Goal: Navigation & Orientation: Find specific page/section

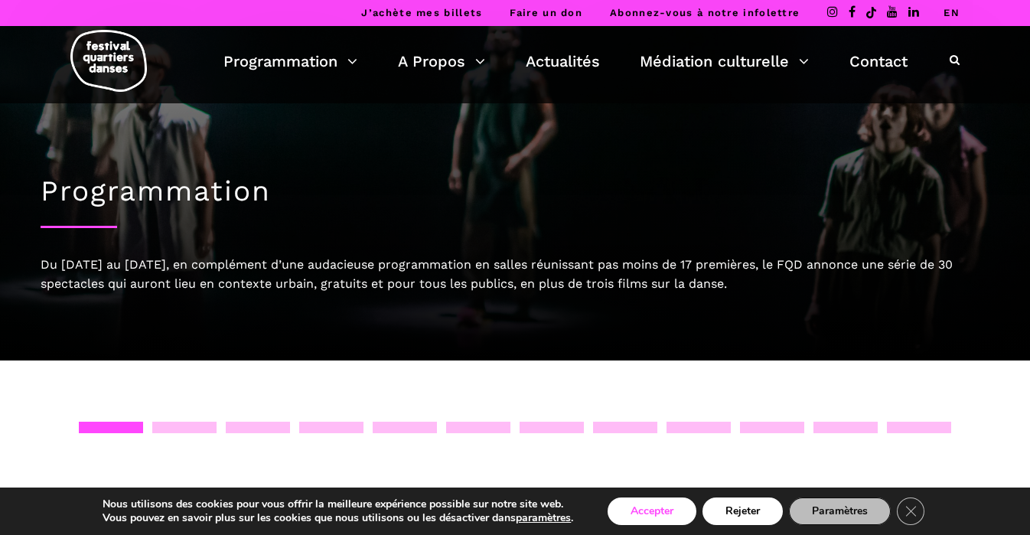
click at [651, 509] on button "Accepter" at bounding box center [652, 512] width 89 height 28
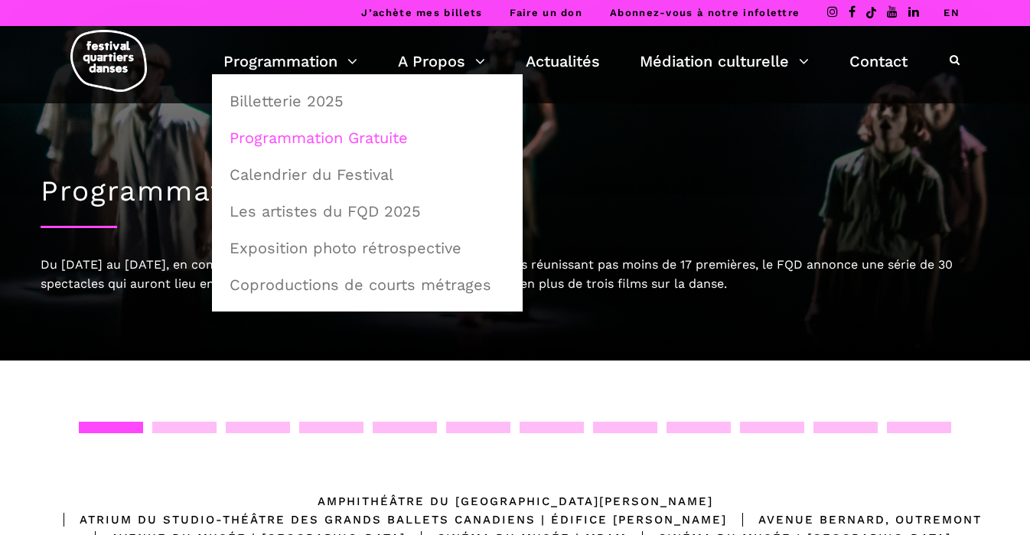
click at [334, 133] on link "Programmation Gratuite" at bounding box center [367, 137] width 294 height 35
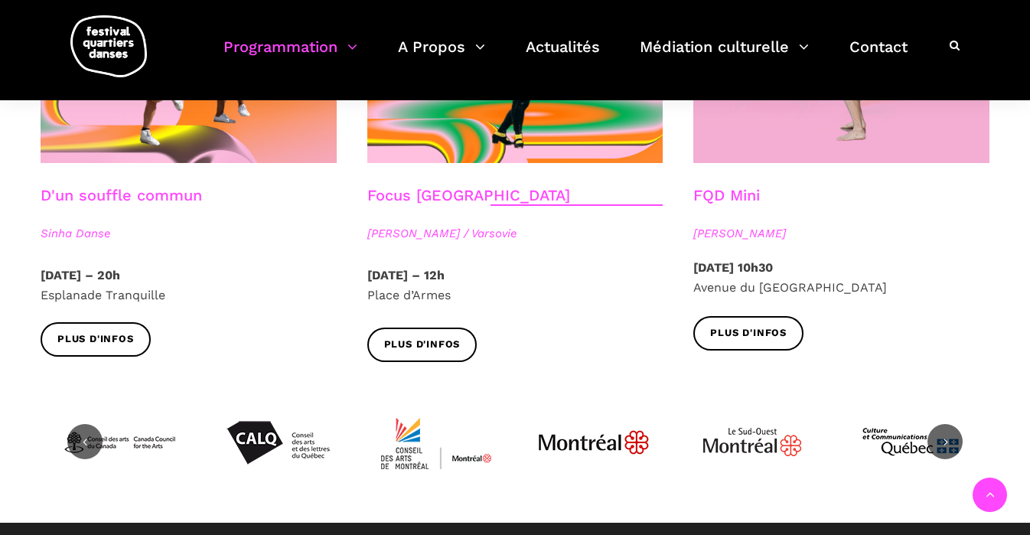
scroll to position [1867, 0]
